Goal: Task Accomplishment & Management: Complete application form

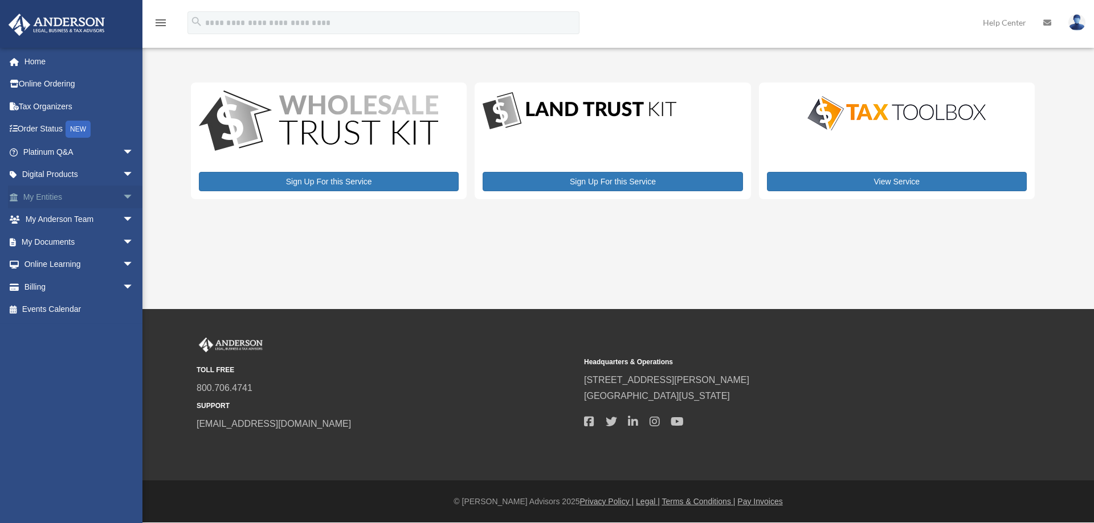
click at [122, 193] on span "arrow_drop_down" at bounding box center [133, 197] width 23 height 23
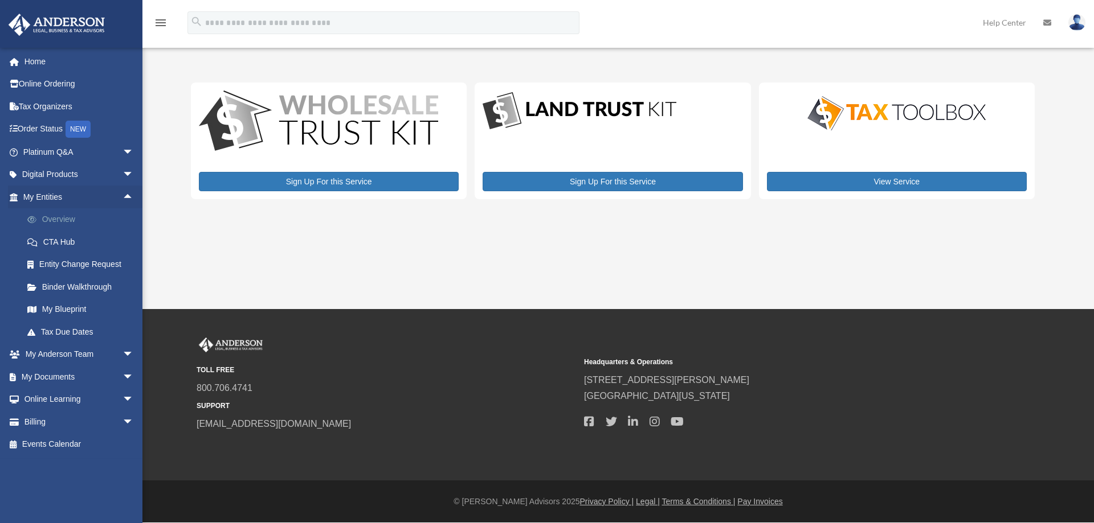
click at [68, 219] on link "Overview" at bounding box center [83, 219] width 135 height 23
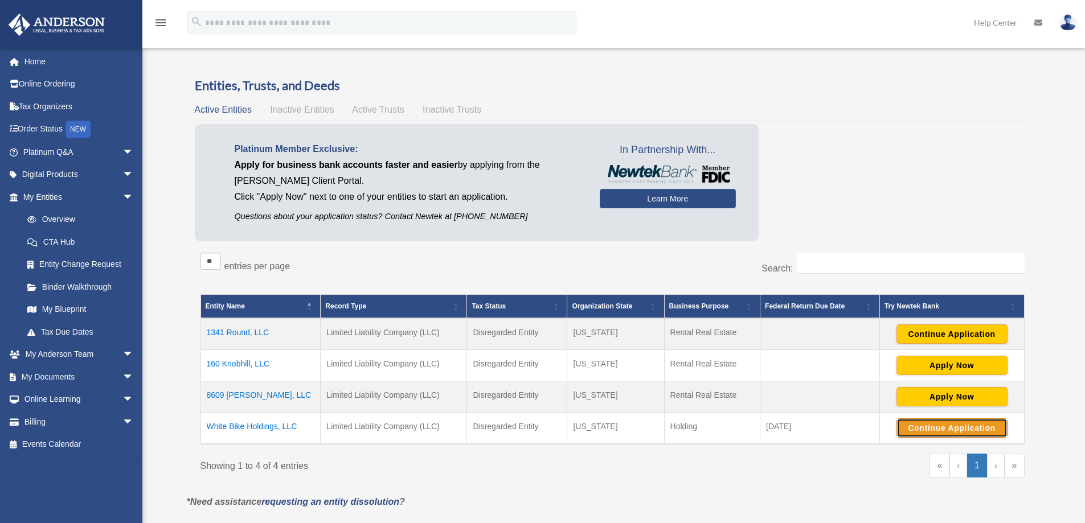
click at [952, 428] on button "Continue Application" at bounding box center [952, 428] width 111 height 19
